Goal: Task Accomplishment & Management: Manage account settings

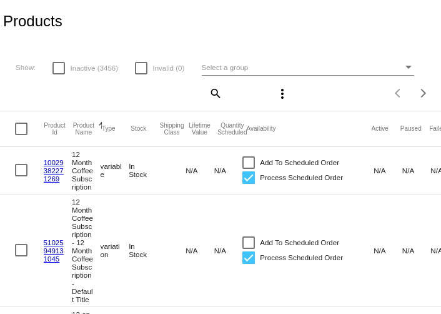
click at [241, 69] on span "Select a group" at bounding box center [225, 67] width 47 height 8
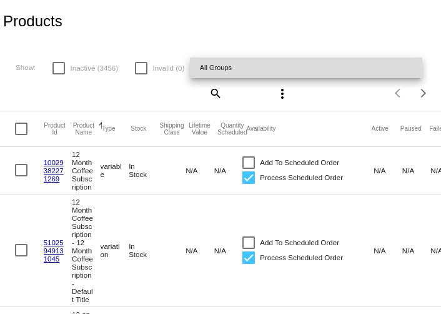
click at [243, 69] on span "All Groups" at bounding box center [306, 67] width 213 height 21
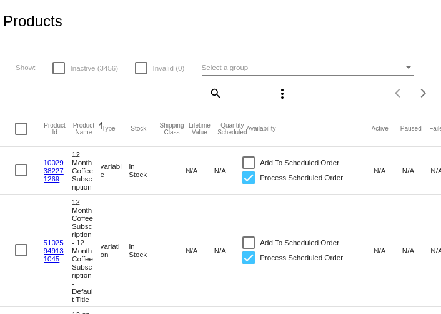
click at [219, 94] on mat-icon "search" at bounding box center [214, 92] width 15 height 19
click at [179, 97] on div "Search" at bounding box center [112, 88] width 219 height 24
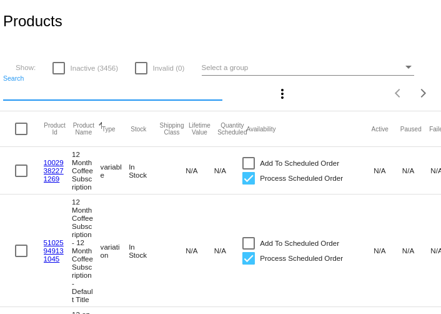
click at [159, 94] on input "Search" at bounding box center [112, 91] width 219 height 10
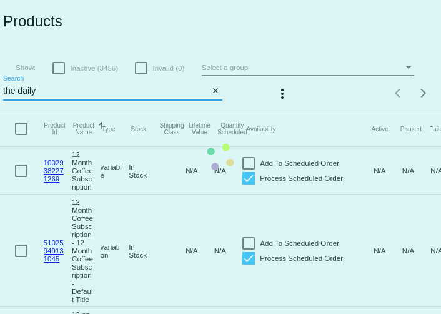
type input "the daily"
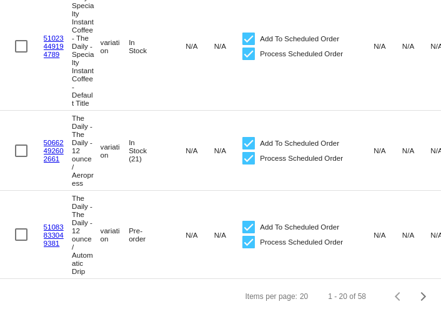
scroll to position [2651, 0]
click at [421, 295] on div "Next page" at bounding box center [421, 296] width 9 height 9
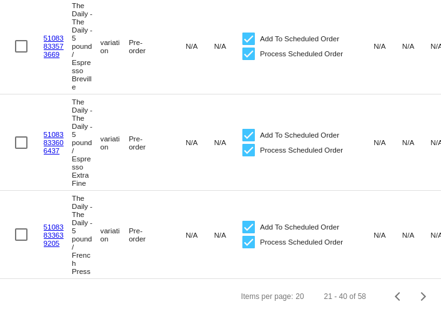
scroll to position [1700, 0]
click at [419, 293] on span "Next page" at bounding box center [423, 296] width 25 height 6
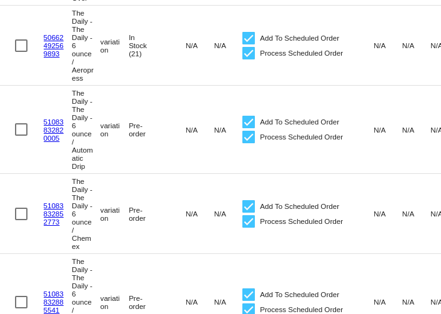
scroll to position [311, 0]
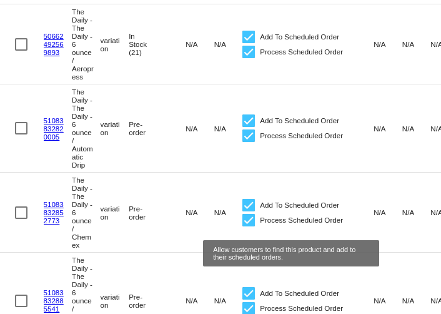
click at [248, 211] on div at bounding box center [248, 205] width 12 height 12
click at [248, 212] on input "Add To Scheduled Order" at bounding box center [248, 211] width 1 height 1
checkbox input "false"
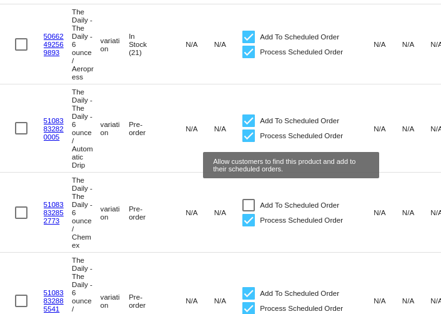
click at [250, 127] on div at bounding box center [248, 120] width 12 height 12
click at [249, 127] on input "Add To Scheduled Order" at bounding box center [248, 127] width 1 height 1
checkbox input "false"
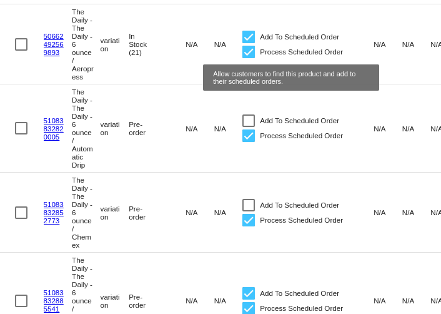
click at [249, 43] on div at bounding box center [248, 37] width 12 height 12
click at [249, 44] on input "Add To Scheduled Order" at bounding box center [248, 43] width 1 height 1
checkbox input "false"
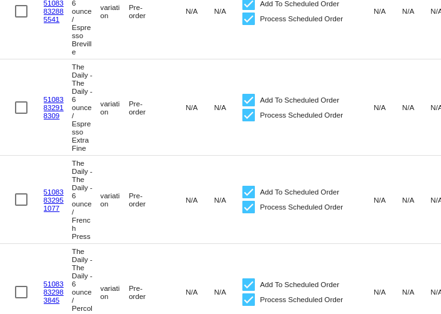
scroll to position [587, 0]
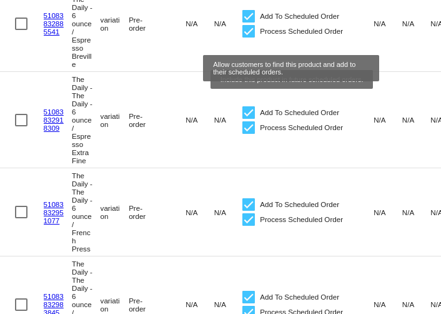
click at [251, 22] on div at bounding box center [248, 16] width 12 height 12
click at [249, 23] on input "Add To Scheduled Order" at bounding box center [248, 22] width 1 height 1
checkbox input "false"
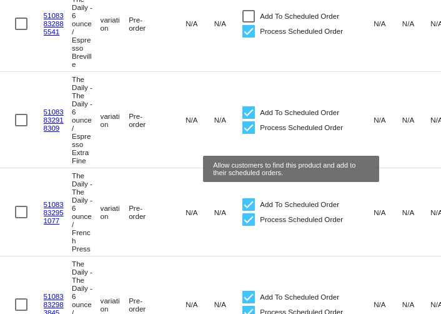
click at [244, 119] on div at bounding box center [248, 112] width 12 height 12
click at [248, 119] on input "Add To Scheduled Order" at bounding box center [248, 119] width 1 height 1
checkbox input "false"
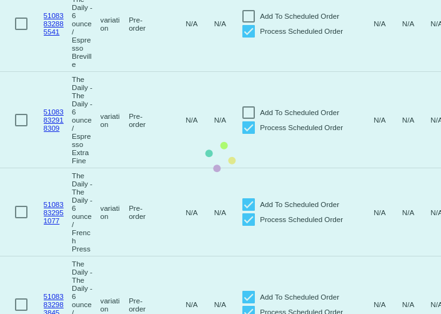
click at [247, 231] on mat-table "Product Id Product Name Sorted by ProductName ascending Type Stock Shipping Cla…" at bounding box center [265, 318] width 531 height 1589
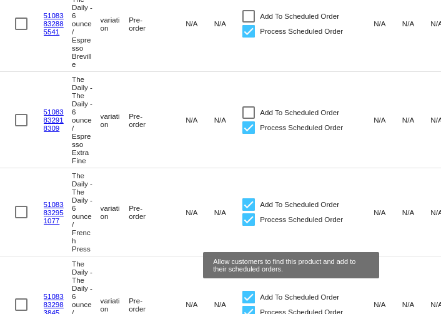
click at [247, 211] on div at bounding box center [248, 204] width 12 height 12
click at [248, 211] on input "Add To Scheduled Order" at bounding box center [248, 211] width 1 height 1
checkbox input "false"
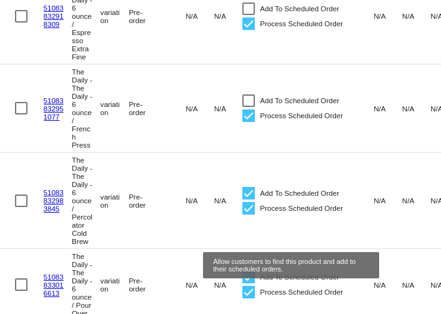
scroll to position [692, 0]
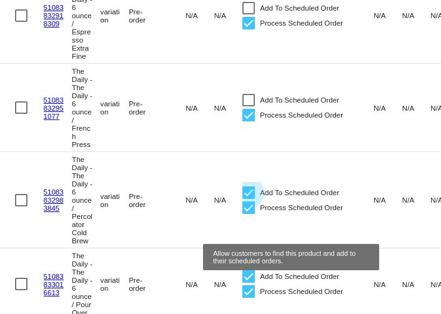
click at [247, 199] on div at bounding box center [248, 192] width 12 height 12
click at [248, 199] on input "Add To Scheduled Order" at bounding box center [248, 199] width 1 height 1
checkbox input "false"
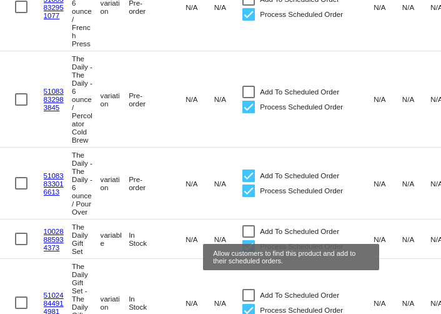
scroll to position [792, 0]
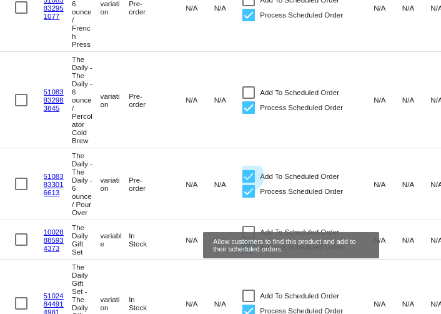
click at [249, 182] on div at bounding box center [248, 176] width 12 height 12
click at [249, 183] on input "Add To Scheduled Order" at bounding box center [248, 182] width 1 height 1
checkbox input "false"
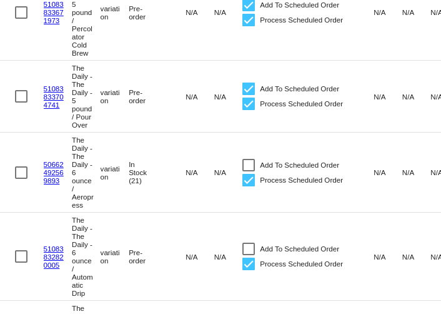
scroll to position [0, 0]
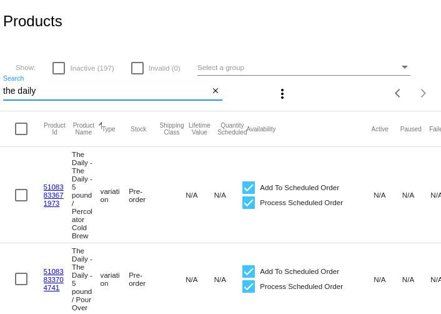
click at [114, 94] on input "the daily" at bounding box center [106, 91] width 206 height 10
type input "6 ounce"
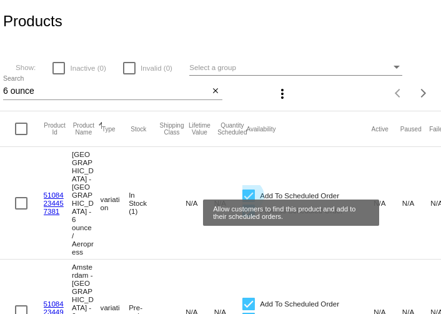
click at [242, 189] on div at bounding box center [248, 195] width 12 height 12
click at [248, 202] on input "Add To Scheduled Order" at bounding box center [248, 202] width 1 height 1
checkbox input "false"
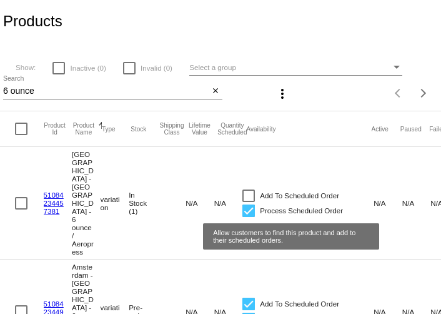
click at [249, 297] on div at bounding box center [248, 303] width 12 height 12
click at [249, 310] on input "Add To Scheduled Order" at bounding box center [248, 310] width 1 height 1
checkbox input "false"
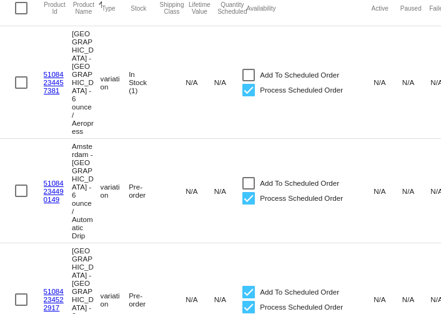
scroll to position [120, 0]
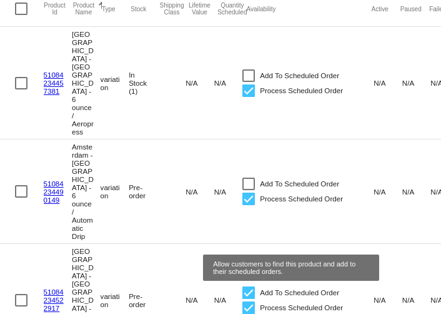
click at [252, 286] on div at bounding box center [248, 292] width 12 height 12
click at [249, 299] on input "Add To Scheduled Order" at bounding box center [248, 299] width 1 height 1
checkbox input "false"
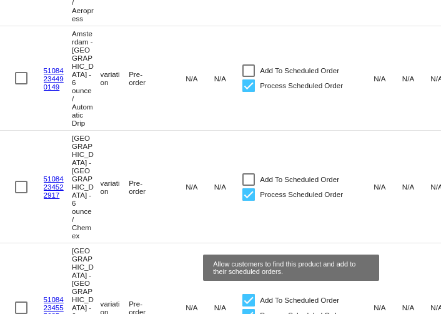
scroll to position [234, 0]
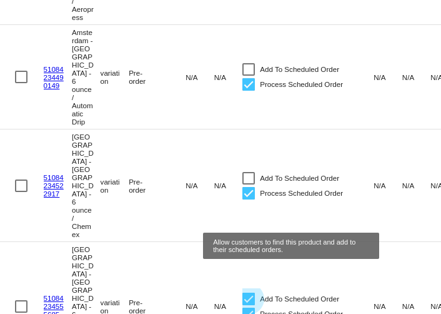
click at [250, 292] on div at bounding box center [248, 298] width 12 height 12
click at [249, 305] on input "Add To Scheduled Order" at bounding box center [248, 305] width 1 height 1
checkbox input "false"
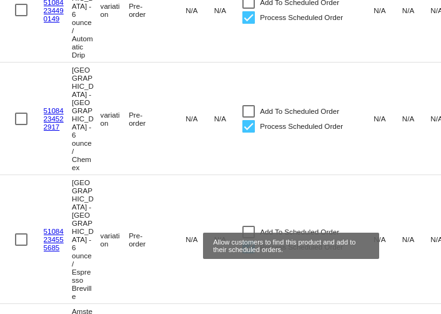
scroll to position [313, 0]
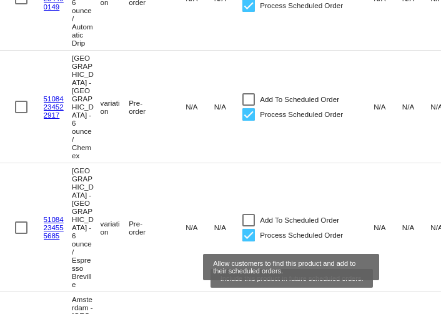
checkbox input "false"
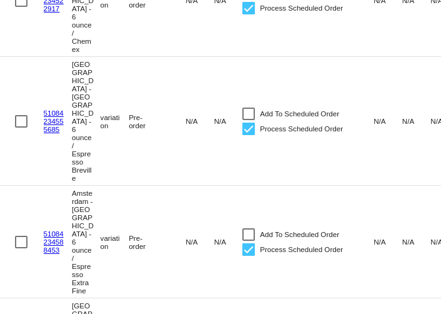
scroll to position [456, 0]
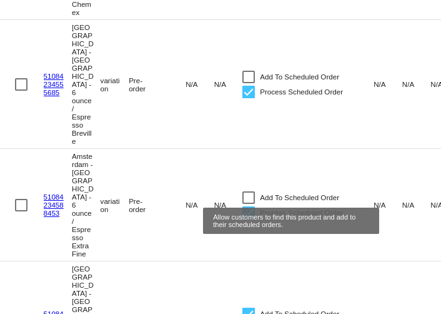
click at [251, 307] on div at bounding box center [248, 313] width 12 height 12
click at [249, 313] on input "Add To Scheduled Order" at bounding box center [248, 320] width 1 height 1
checkbox input "false"
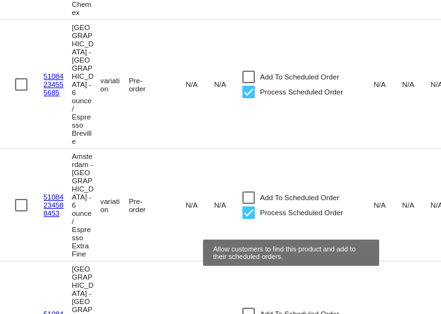
checkbox input "false"
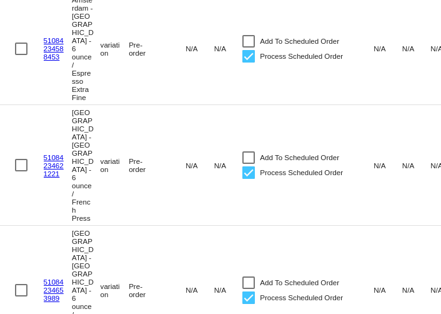
scroll to position [614, 0]
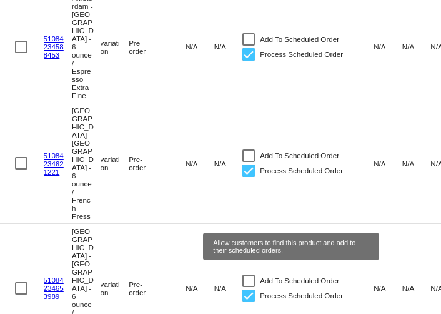
checkbox input "false"
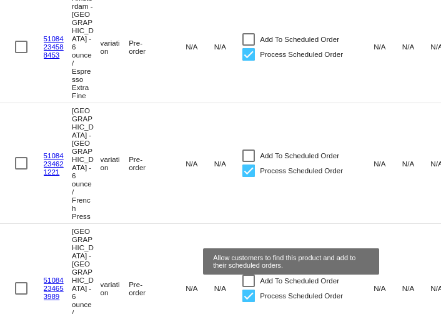
checkbox input "false"
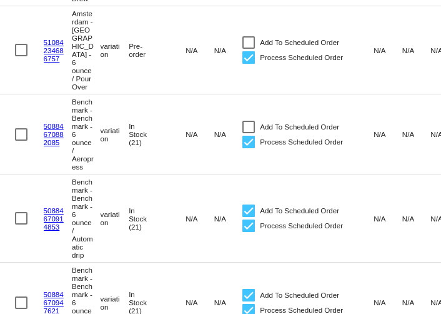
scroll to position [954, 0]
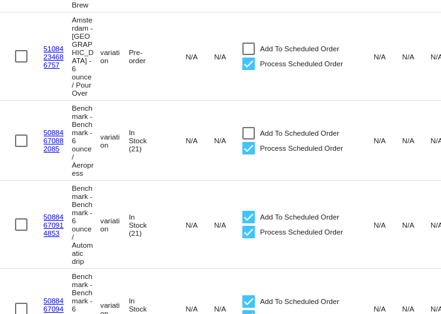
click at [244, 211] on div at bounding box center [248, 217] width 12 height 12
click at [248, 223] on input "Add To Scheduled Order" at bounding box center [248, 223] width 1 height 1
checkbox input "false"
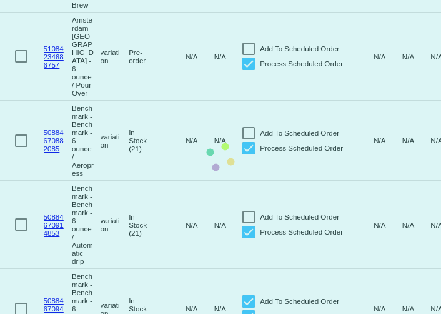
click at [247, 126] on mat-table "Product Id Product Name Sorted by ProductName ascending Type Stock Shipping Cla…" at bounding box center [265, 153] width 531 height 1993
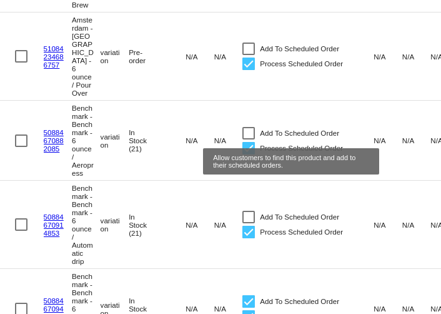
click at [247, 295] on div at bounding box center [248, 301] width 12 height 12
click at [248, 307] on input "Add To Scheduled Order" at bounding box center [248, 307] width 1 height 1
checkbox input "false"
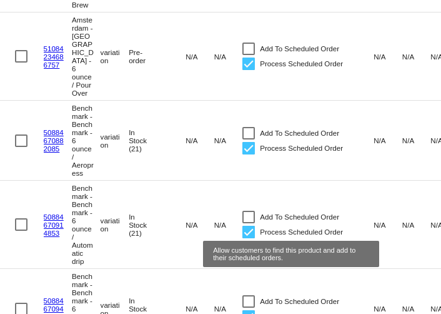
checkbox input "false"
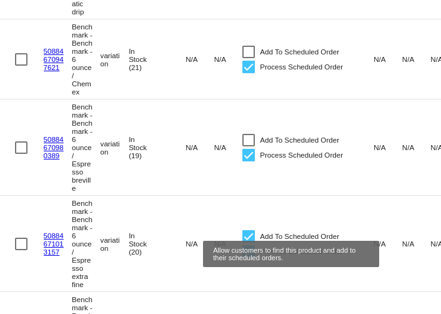
scroll to position [1202, 0]
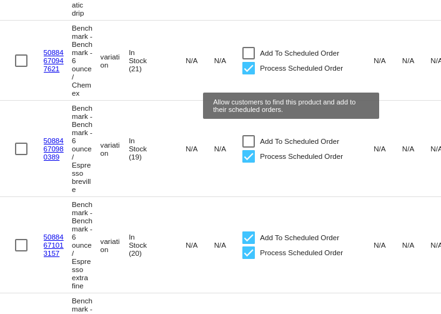
click at [247, 231] on div at bounding box center [248, 237] width 12 height 12
click at [248, 244] on input "Add To Scheduled Order" at bounding box center [248, 244] width 1 height 1
checkbox input "false"
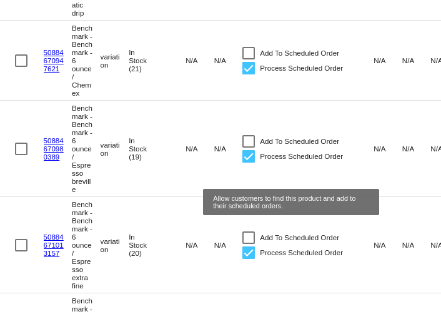
checkbox input "false"
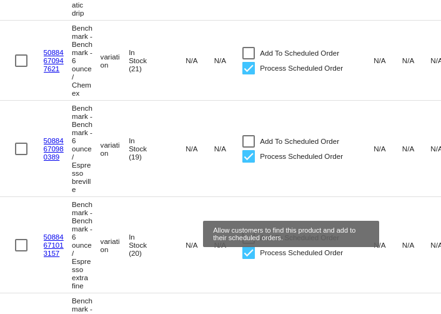
checkbox input "false"
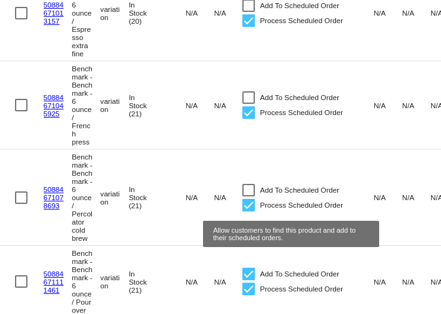
scroll to position [1447, 0]
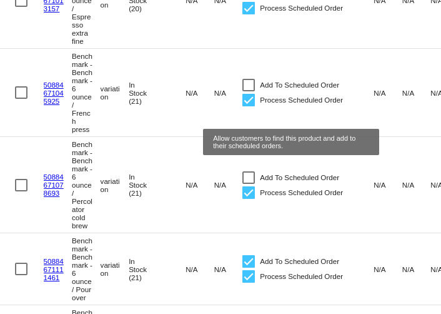
click at [246, 255] on div at bounding box center [248, 261] width 12 height 12
click at [248, 267] on input "Add To Scheduled Order" at bounding box center [248, 267] width 1 height 1
checkbox input "false"
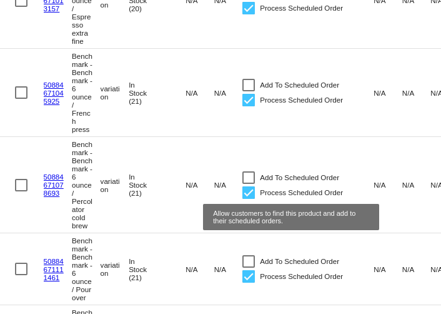
checkbox input "false"
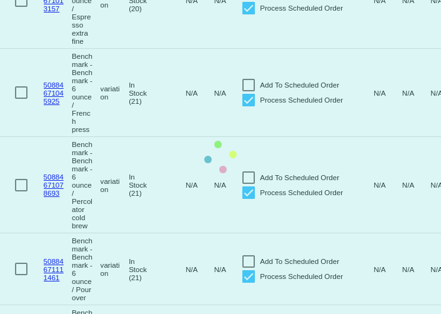
checkbox input "false"
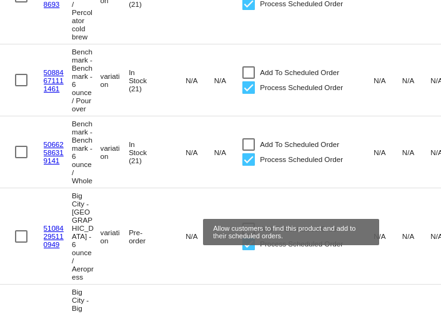
scroll to position [1658, 0]
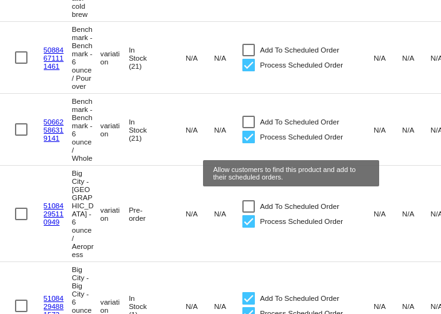
click at [249, 292] on div at bounding box center [248, 298] width 12 height 12
click at [249, 304] on input "Add To Scheduled Order" at bounding box center [248, 304] width 1 height 1
checkbox input "false"
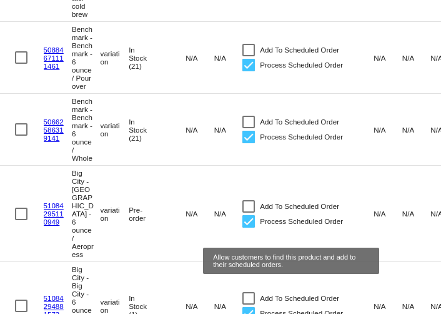
checkbox input "false"
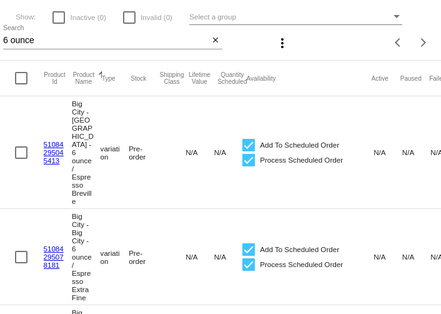
scroll to position [0, 0]
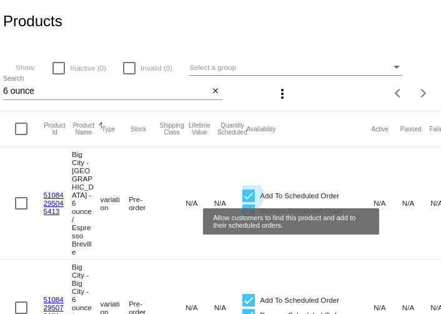
click at [249, 189] on div at bounding box center [248, 195] width 12 height 12
click at [249, 202] on input "Add To Scheduled Order" at bounding box center [248, 202] width 1 height 1
checkbox input "false"
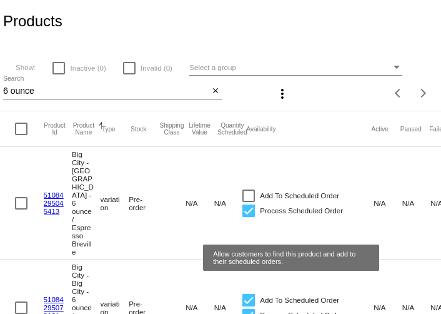
click at [251, 294] on div at bounding box center [248, 300] width 12 height 12
click at [249, 306] on input "Add To Scheduled Order" at bounding box center [248, 306] width 1 height 1
checkbox input "false"
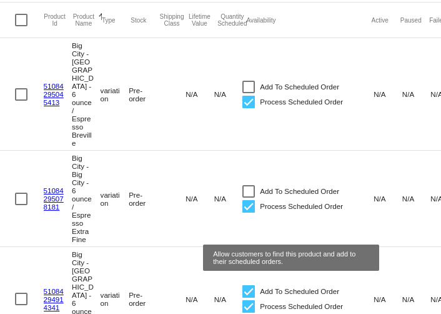
scroll to position [174, 0]
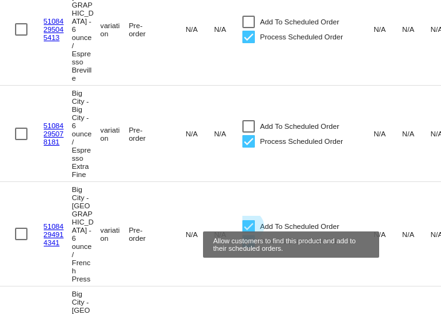
click at [246, 220] on div at bounding box center [248, 226] width 12 height 12
click at [248, 232] on input "Add To Scheduled Order" at bounding box center [248, 232] width 1 height 1
checkbox input "false"
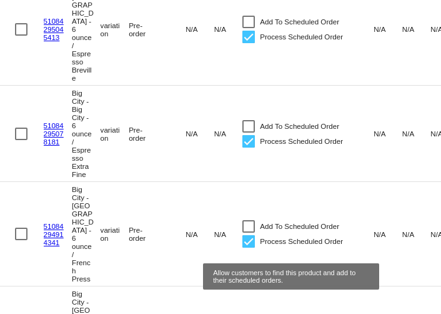
checkbox input "false"
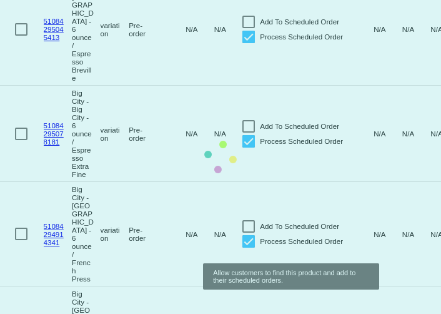
scroll to position [332, 0]
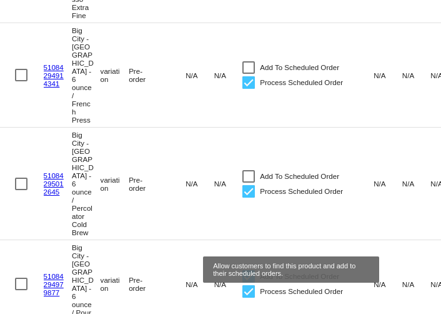
click at [251, 270] on div at bounding box center [248, 276] width 12 height 12
click at [249, 282] on input "Add To Scheduled Order" at bounding box center [248, 282] width 1 height 1
checkbox input "false"
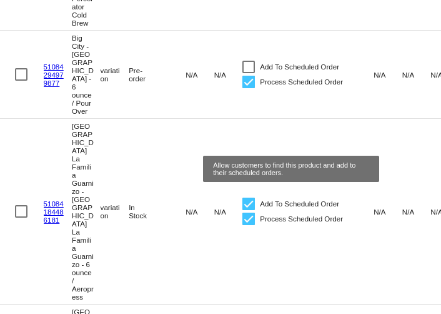
click at [248, 197] on div at bounding box center [248, 203] width 12 height 12
click at [248, 210] on input "Add To Scheduled Order" at bounding box center [248, 210] width 1 height 1
checkbox input "false"
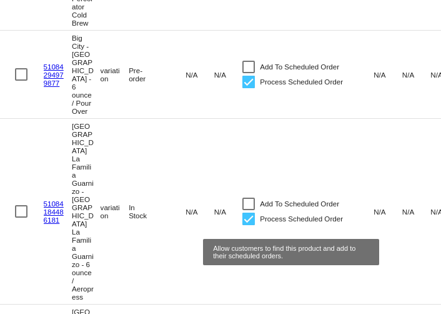
scroll to position [618, 0]
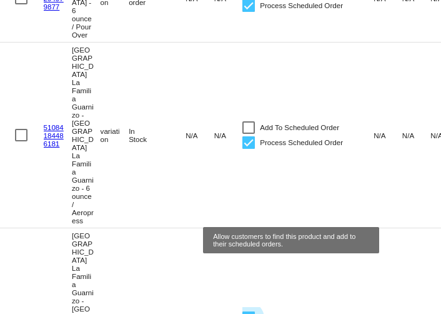
click at [246, 311] on div at bounding box center [248, 317] width 12 height 12
checkbox input "false"
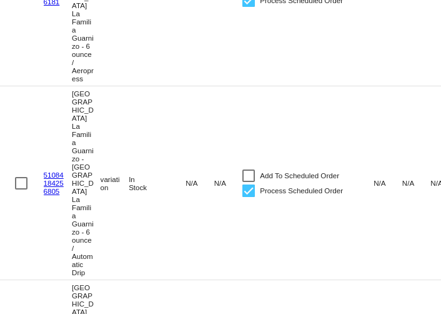
scroll to position [794, 0]
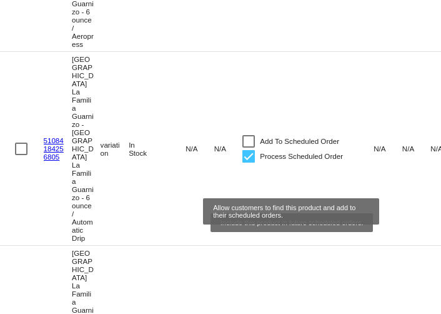
checkbox input "false"
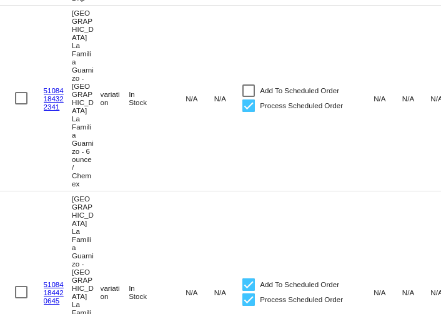
scroll to position [1065, 0]
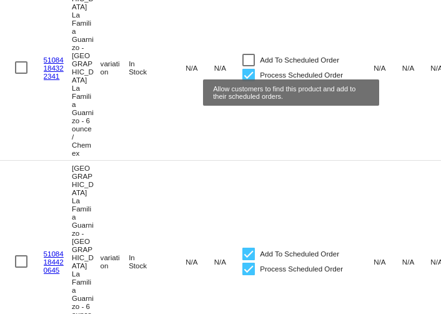
click at [247, 247] on div at bounding box center [248, 253] width 12 height 12
click at [248, 260] on input "Add To Scheduled Order" at bounding box center [248, 260] width 1 height 1
checkbox input "false"
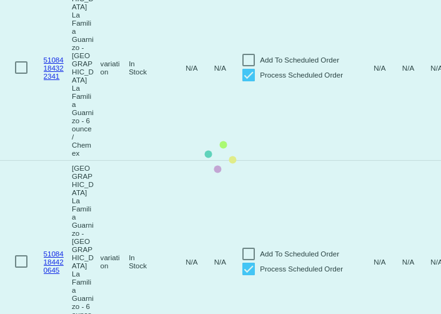
checkbox input "false"
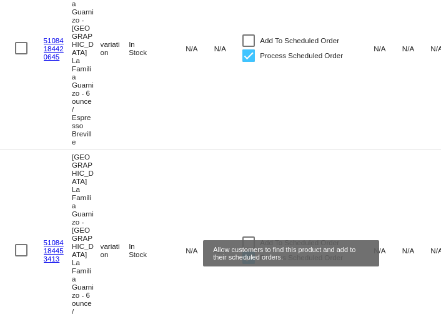
scroll to position [1289, 0]
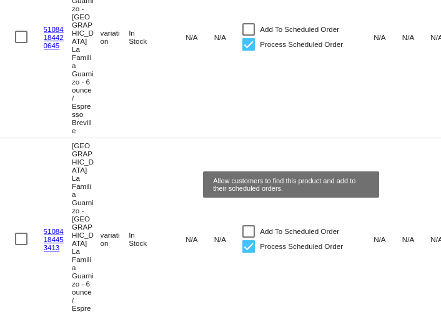
checkbox input "false"
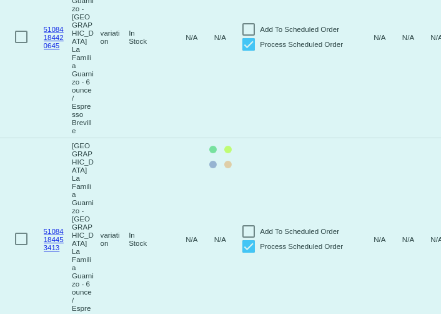
checkbox input "false"
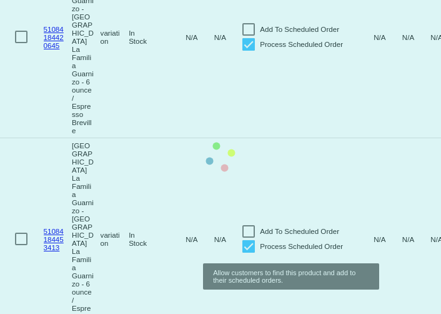
scroll to position [1448, 0]
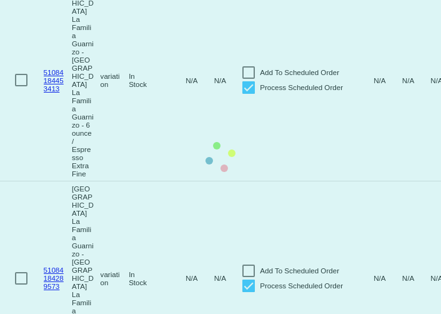
click at [247, 291] on mat-table "Product Id Product Name Sorted by ProductName ascending Type Stock Shipping Cla…" at bounding box center [265, 134] width 531 height 2943
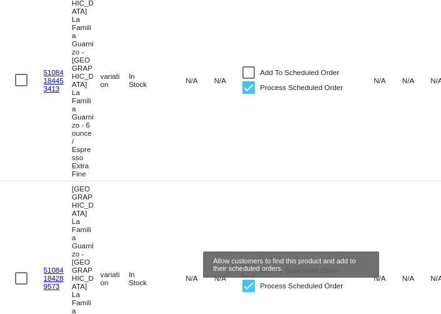
checkbox input "false"
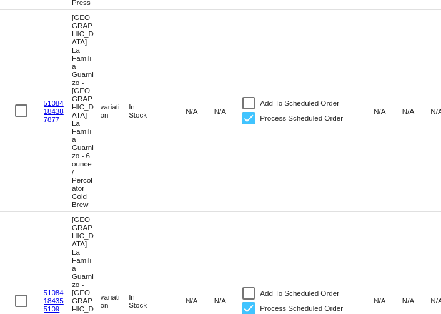
scroll to position [1822, 0]
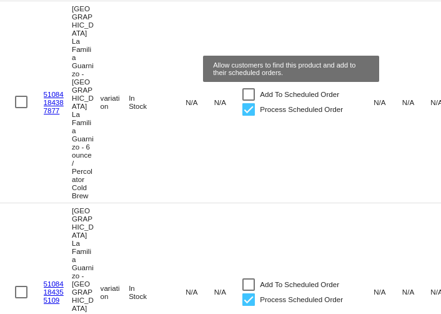
checkbox input "false"
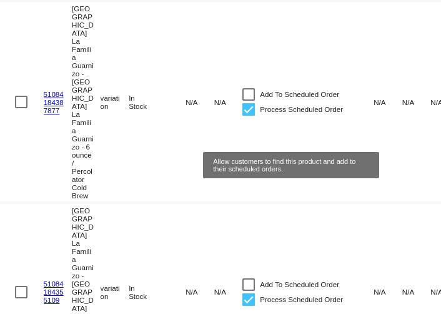
checkbox input "false"
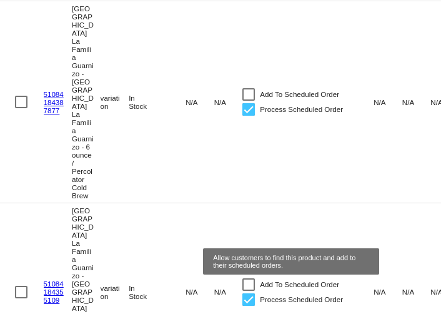
checkbox input "false"
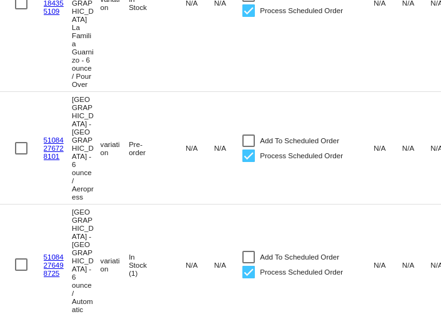
scroll to position [2111, 0]
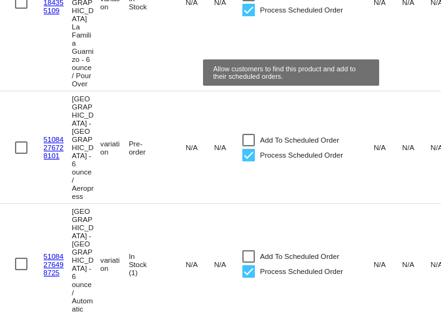
checkbox input "false"
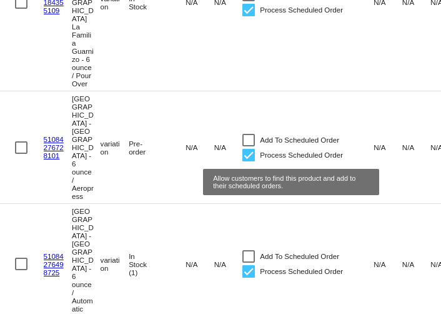
checkbox input "false"
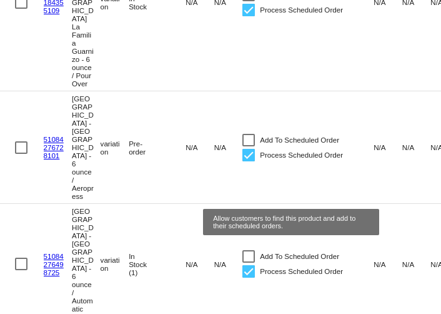
checkbox input "false"
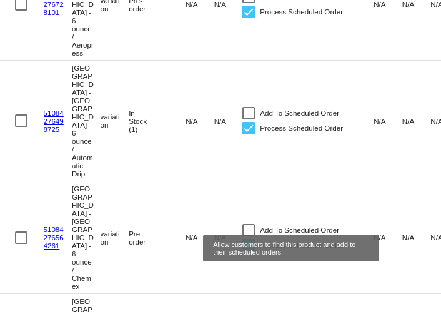
checkbox input "false"
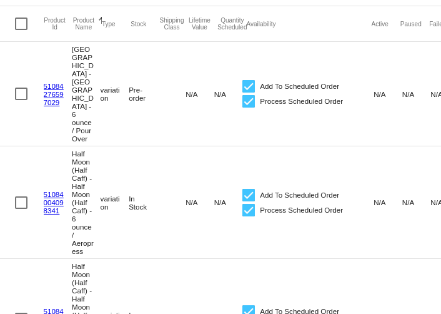
scroll to position [18, 0]
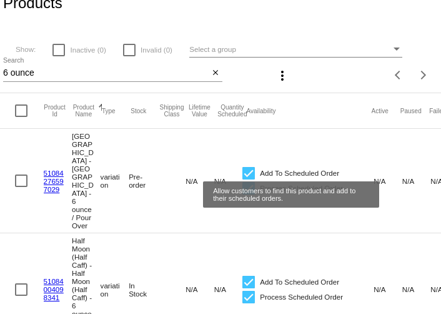
click at [257, 166] on label "Add To Scheduled Order" at bounding box center [290, 173] width 97 height 15
click at [249, 179] on input "Add To Scheduled Order" at bounding box center [248, 179] width 1 height 1
checkbox input "false"
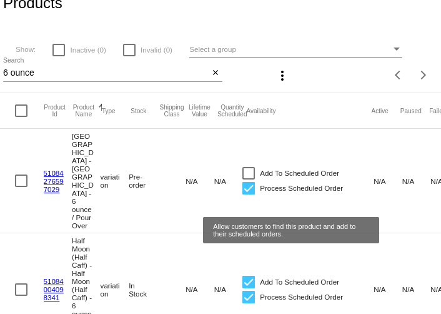
click at [249, 276] on div at bounding box center [248, 282] width 12 height 12
click at [249, 288] on input "Add To Scheduled Order" at bounding box center [248, 288] width 1 height 1
checkbox input "false"
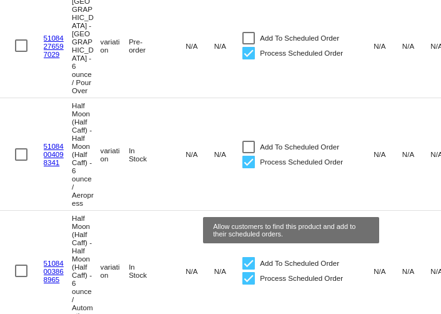
scroll to position [211, 0]
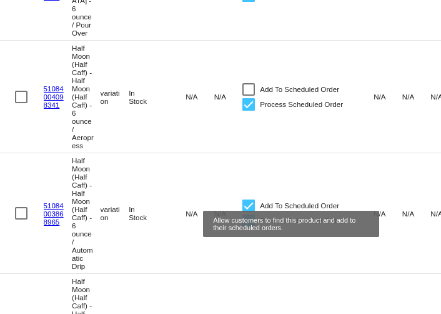
click at [248, 199] on div at bounding box center [248, 205] width 12 height 12
click at [248, 212] on input "Add To Scheduled Order" at bounding box center [248, 212] width 1 height 1
checkbox input "false"
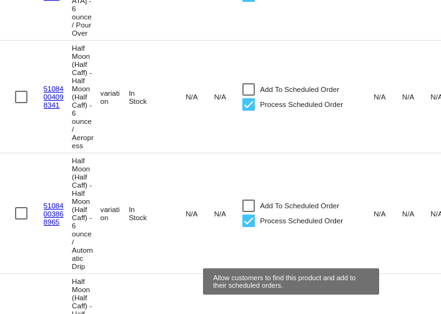
checkbox input "false"
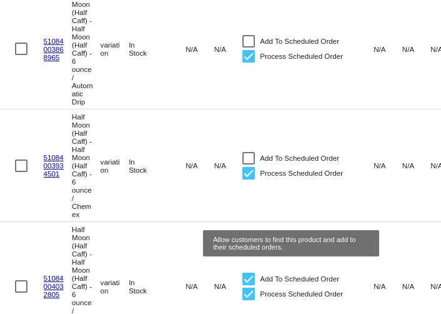
click at [251, 272] on div at bounding box center [248, 278] width 12 height 12
click at [249, 285] on input "Add To Scheduled Order" at bounding box center [248, 285] width 1 height 1
checkbox input "false"
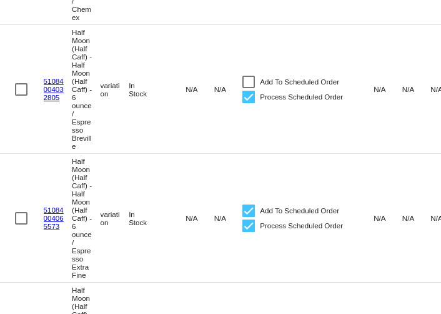
scroll to position [592, 0]
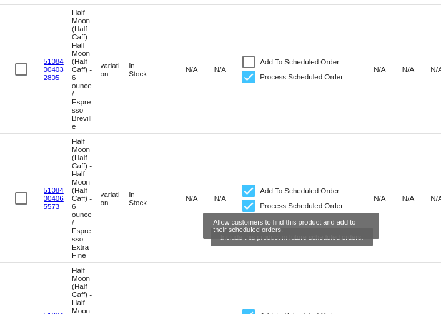
click at [247, 194] on div at bounding box center [248, 190] width 12 height 12
click at [248, 197] on input "Add To Scheduled Order" at bounding box center [248, 197] width 1 height 1
checkbox input "false"
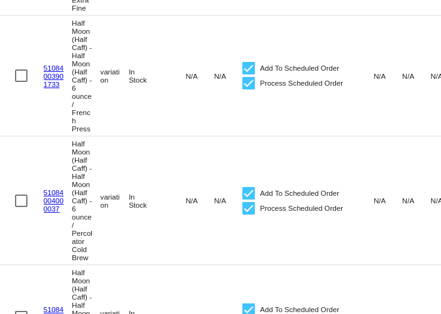
scroll to position [844, 0]
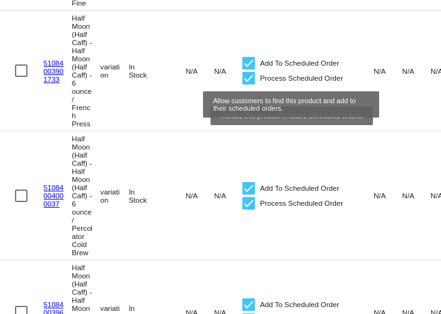
click at [248, 69] on div at bounding box center [248, 63] width 12 height 12
click at [248, 70] on input "Add To Scheduled Order" at bounding box center [248, 69] width 1 height 1
checkbox input "false"
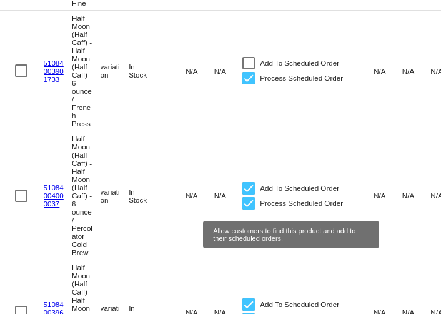
click at [249, 194] on div at bounding box center [248, 188] width 12 height 12
click at [249, 195] on input "Add To Scheduled Order" at bounding box center [248, 194] width 1 height 1
checkbox input "false"
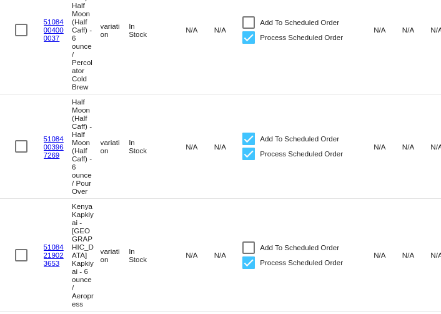
scroll to position [1009, 0]
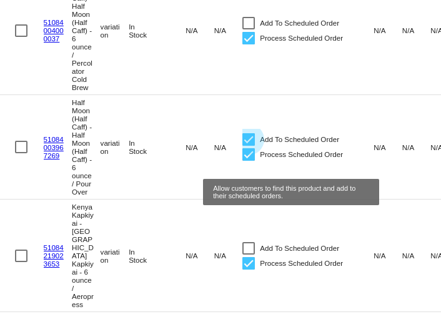
click at [251, 146] on div at bounding box center [248, 139] width 12 height 12
click at [249, 146] on input "Add To Scheduled Order" at bounding box center [248, 146] width 1 height 1
checkbox input "false"
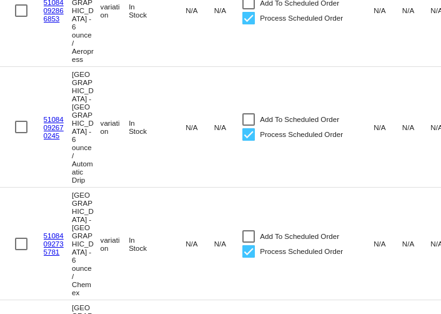
scroll to position [2067, 0]
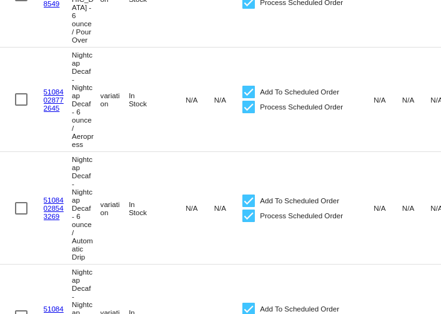
scroll to position [469, 0]
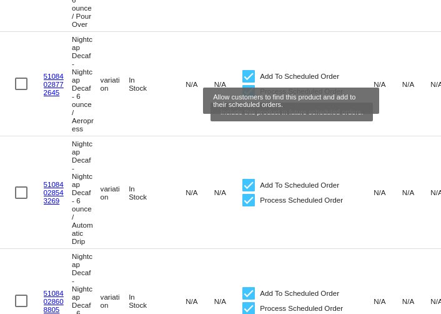
click at [249, 70] on div at bounding box center [248, 76] width 12 height 12
click at [249, 82] on input "Add To Scheduled Order" at bounding box center [248, 82] width 1 height 1
checkbox input "false"
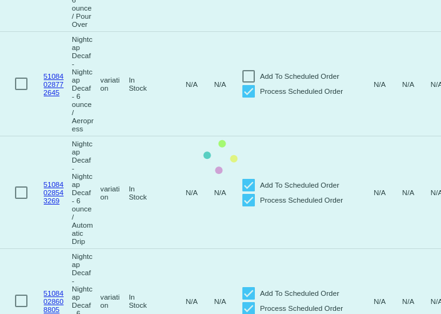
click at [249, 184] on div at bounding box center [248, 185] width 12 height 12
click at [249, 191] on input "Add To Scheduled Order" at bounding box center [248, 191] width 1 height 1
checkbox input "false"
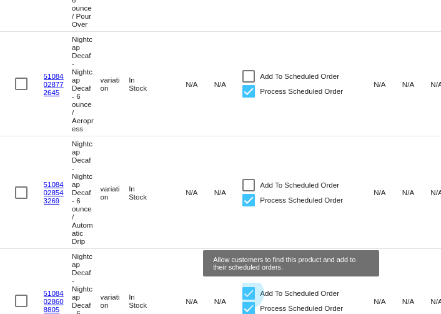
click at [251, 292] on div at bounding box center [248, 293] width 12 height 12
click at [249, 299] on input "Add To Scheduled Order" at bounding box center [248, 299] width 1 height 1
checkbox input "false"
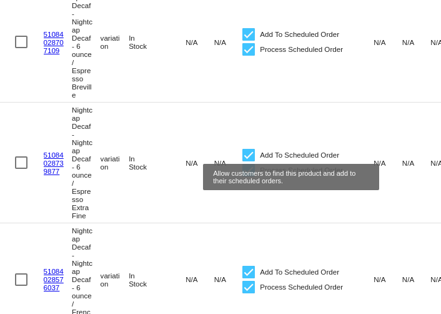
scroll to position [834, 0]
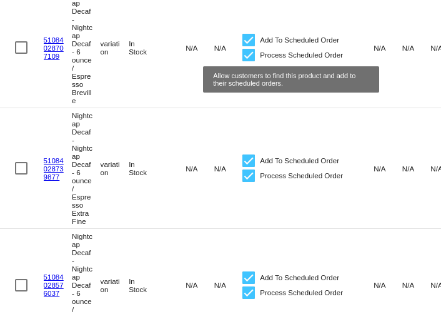
click at [248, 42] on div at bounding box center [248, 40] width 12 height 12
click at [248, 46] on input "Add To Scheduled Order" at bounding box center [248, 46] width 1 height 1
checkbox input "false"
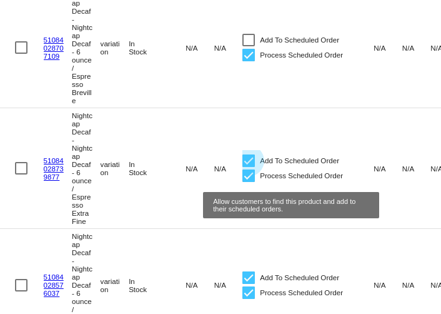
click at [249, 167] on div at bounding box center [248, 160] width 12 height 12
click at [249, 167] on input "Add To Scheduled Order" at bounding box center [248, 167] width 1 height 1
checkbox input "false"
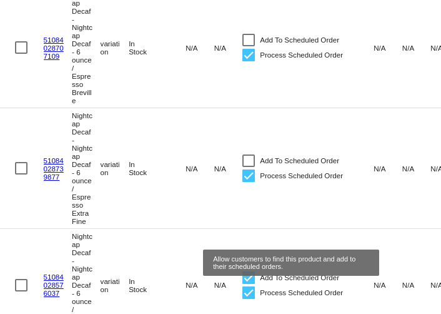
click at [248, 284] on div at bounding box center [248, 277] width 12 height 12
click at [248, 284] on input "Add To Scheduled Order" at bounding box center [248, 284] width 1 height 1
checkbox input "false"
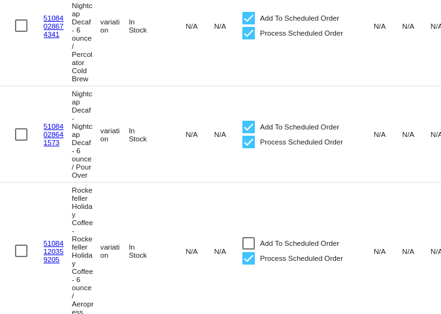
scroll to position [1209, 0]
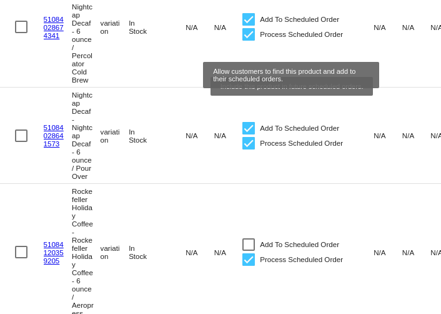
click at [247, 26] on div at bounding box center [248, 19] width 12 height 12
click at [248, 26] on input "Add To Scheduled Order" at bounding box center [248, 26] width 1 height 1
checkbox input "false"
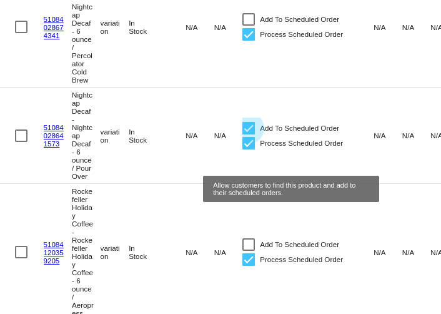
click at [251, 134] on div at bounding box center [248, 128] width 12 height 12
click at [249, 135] on input "Add To Scheduled Order" at bounding box center [248, 134] width 1 height 1
checkbox input "false"
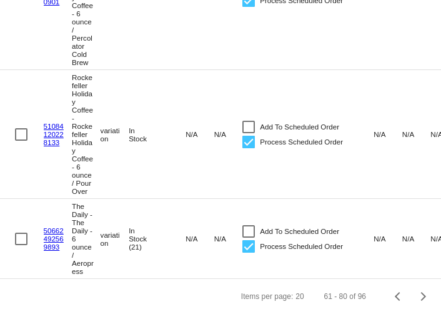
scroll to position [2433, 0]
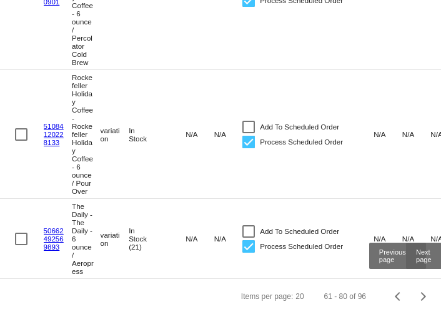
click at [422, 292] on button "Next page" at bounding box center [423, 296] width 25 height 25
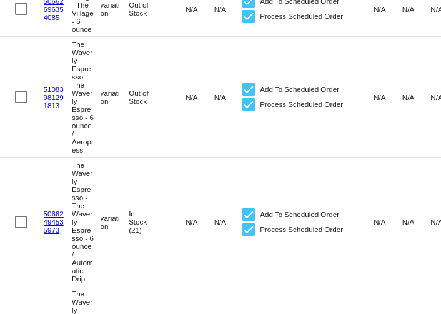
scroll to position [692, 0]
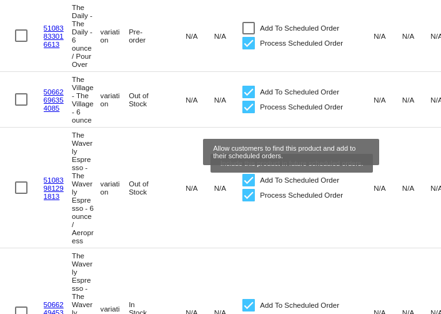
click at [250, 98] on div at bounding box center [248, 92] width 12 height 12
click at [249, 99] on input "Add To Scheduled Order" at bounding box center [248, 98] width 1 height 1
checkbox input "false"
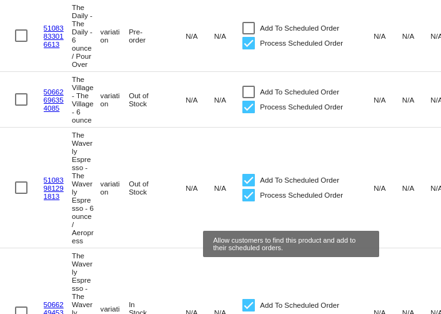
click at [246, 186] on div at bounding box center [248, 180] width 12 height 12
click at [248, 187] on input "Add To Scheduled Order" at bounding box center [248, 186] width 1 height 1
checkbox input "false"
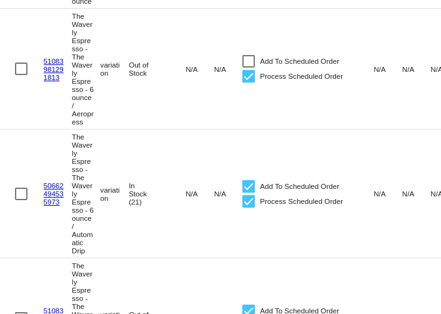
scroll to position [876, 0]
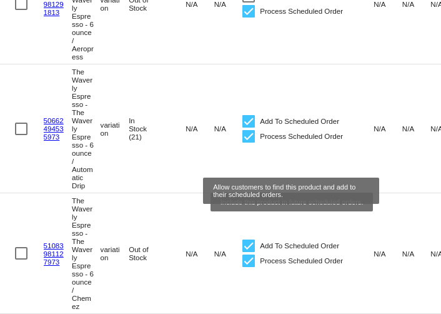
click at [251, 127] on div at bounding box center [248, 121] width 12 height 12
click at [249, 128] on input "Add To Scheduled Order" at bounding box center [248, 127] width 1 height 1
checkbox input "false"
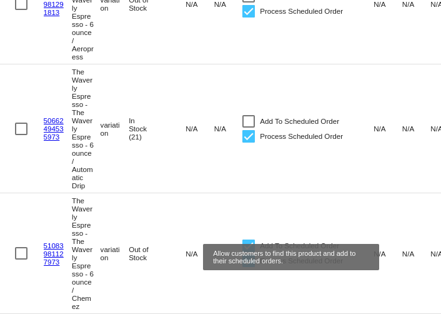
click at [249, 252] on div at bounding box center [248, 245] width 12 height 12
click at [249, 252] on input "Add To Scheduled Order" at bounding box center [248, 252] width 1 height 1
checkbox input "false"
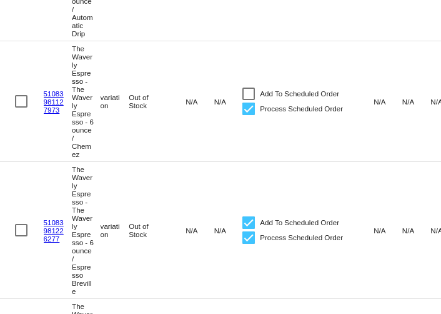
scroll to position [1143, 0]
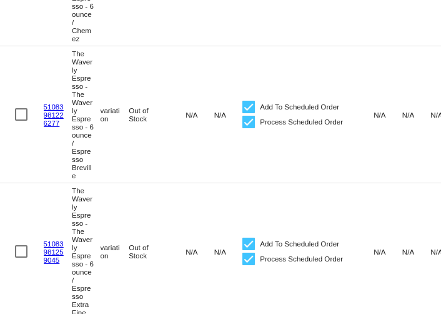
click at [246, 132] on mat-cell "Add To Scheduled Order Process Scheduled Order" at bounding box center [307, 114] width 131 height 36
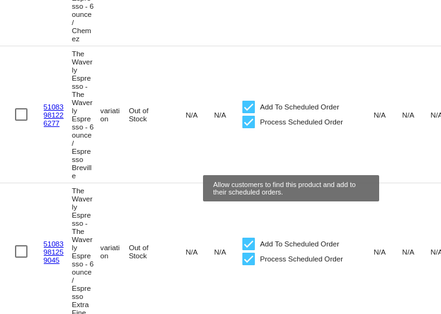
click at [246, 113] on div at bounding box center [248, 107] width 12 height 12
click at [248, 114] on input "Add To Scheduled Order" at bounding box center [248, 113] width 1 height 1
checkbox input "false"
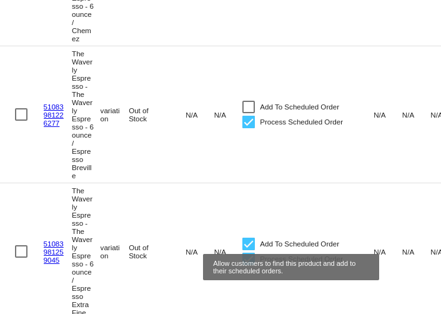
click at [251, 250] on div at bounding box center [248, 243] width 12 height 12
click at [249, 251] on input "Add To Scheduled Order" at bounding box center [248, 250] width 1 height 1
checkbox input "false"
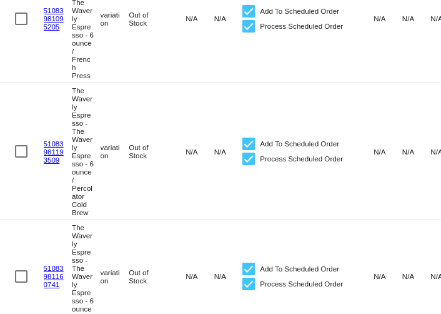
scroll to position [1494, 0]
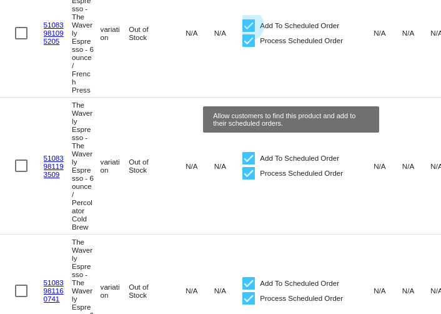
click at [251, 32] on div at bounding box center [248, 25] width 12 height 12
click at [249, 32] on input "Add To Scheduled Order" at bounding box center [248, 32] width 1 height 1
checkbox input "false"
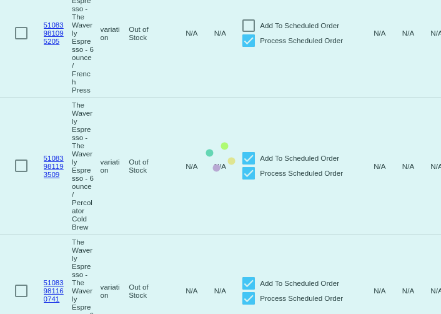
click at [248, 164] on div at bounding box center [248, 158] width 12 height 12
click at [248, 165] on input "Add To Scheduled Order" at bounding box center [248, 164] width 1 height 1
checkbox input "false"
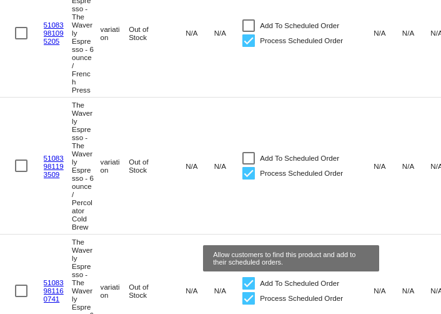
scroll to position [1639, 0]
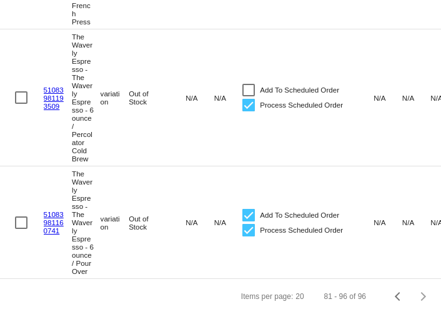
click at [248, 210] on div at bounding box center [248, 215] width 12 height 12
click at [248, 221] on input "Add To Scheduled Order" at bounding box center [248, 221] width 1 height 1
checkbox input "false"
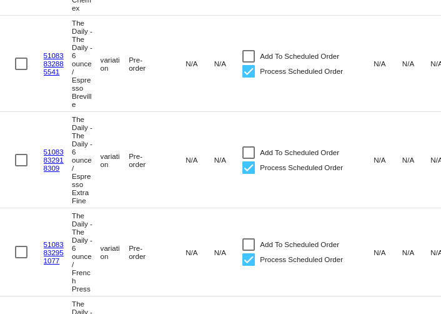
scroll to position [0, 0]
